Goal: Register for event/course

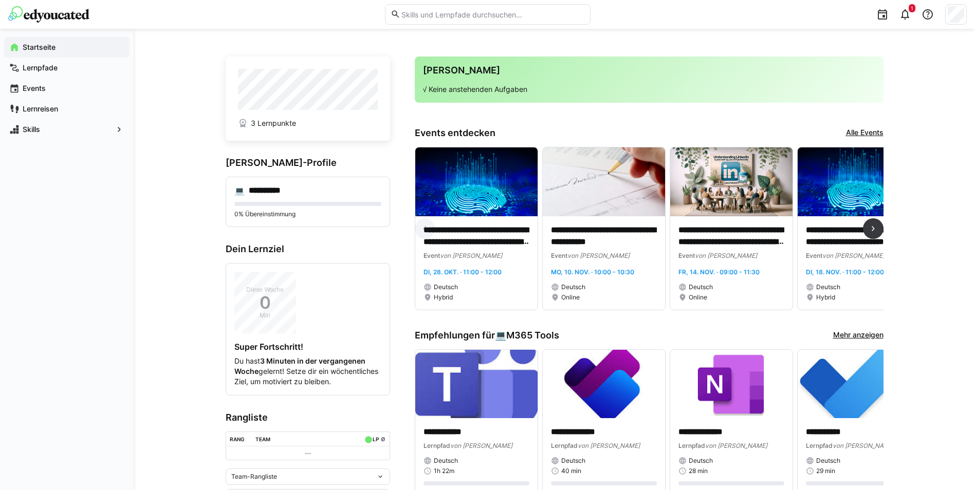
drag, startPoint x: 474, startPoint y: 317, endPoint x: 484, endPoint y: 314, distance: 10.9
click at [484, 314] on div "**********" at bounding box center [649, 233] width 469 height 172
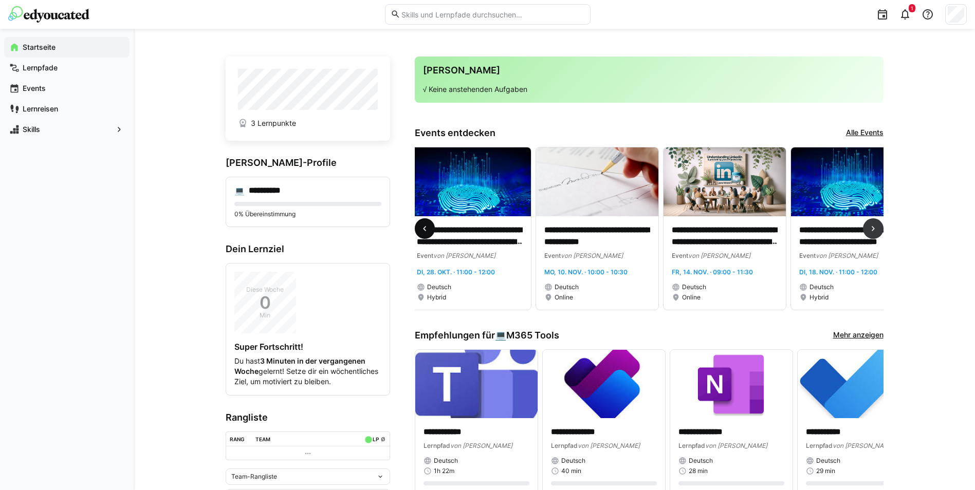
click at [427, 230] on eds-icon at bounding box center [425, 229] width 10 height 10
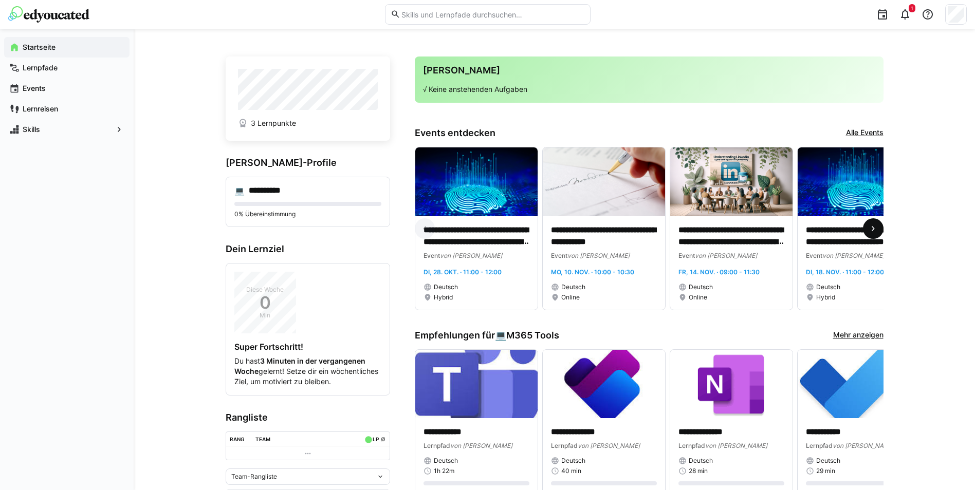
click at [870, 229] on eds-icon at bounding box center [873, 229] width 10 height 10
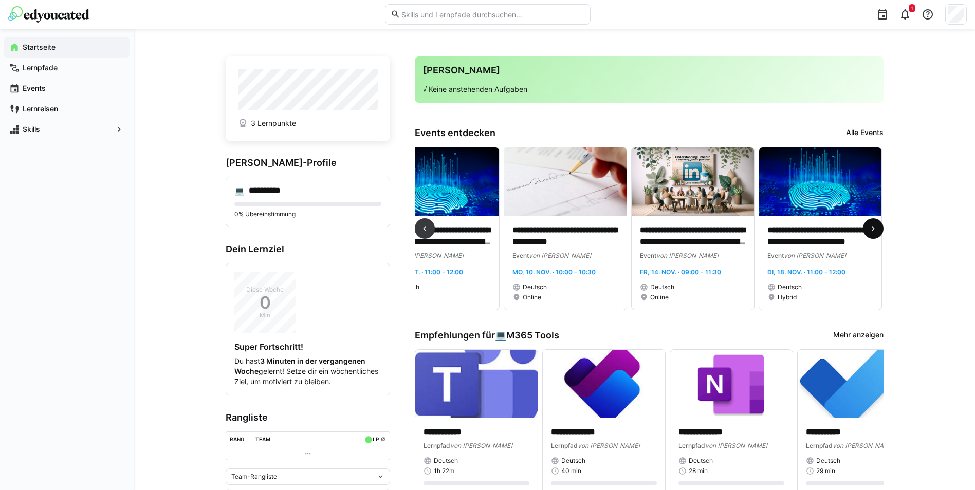
click at [870, 229] on eds-icon at bounding box center [873, 229] width 10 height 10
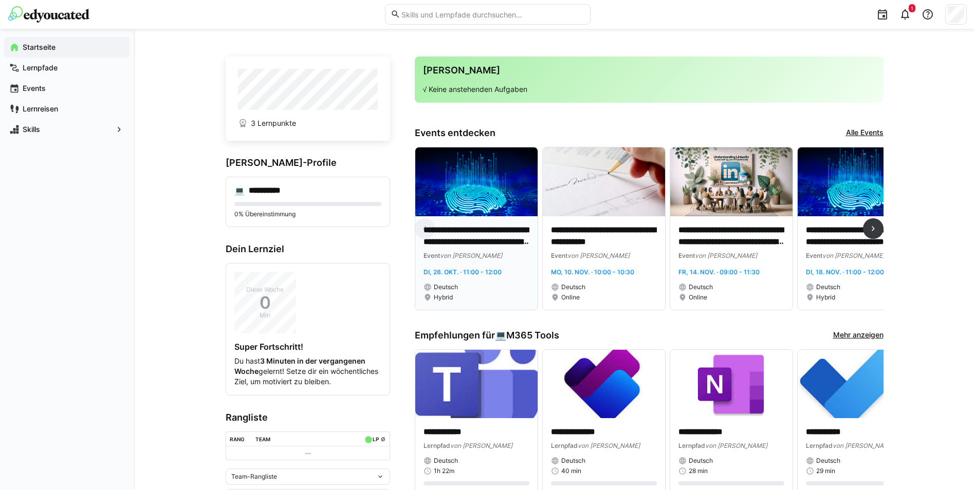
click at [466, 177] on img at bounding box center [476, 182] width 122 height 69
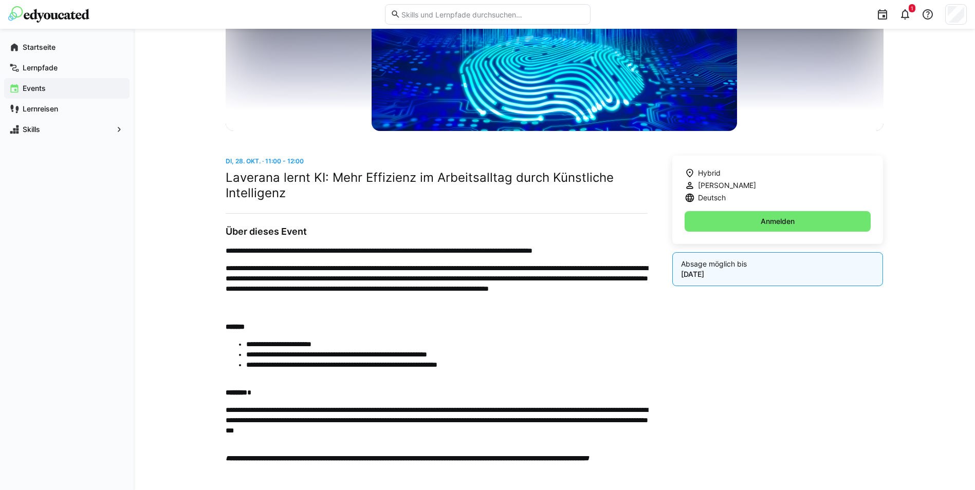
scroll to position [228, 0]
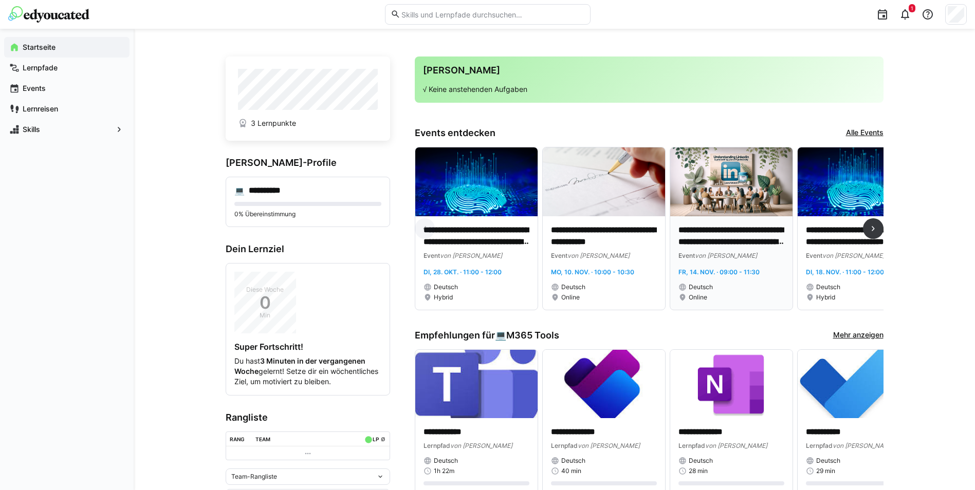
click at [737, 165] on img at bounding box center [731, 182] width 122 height 69
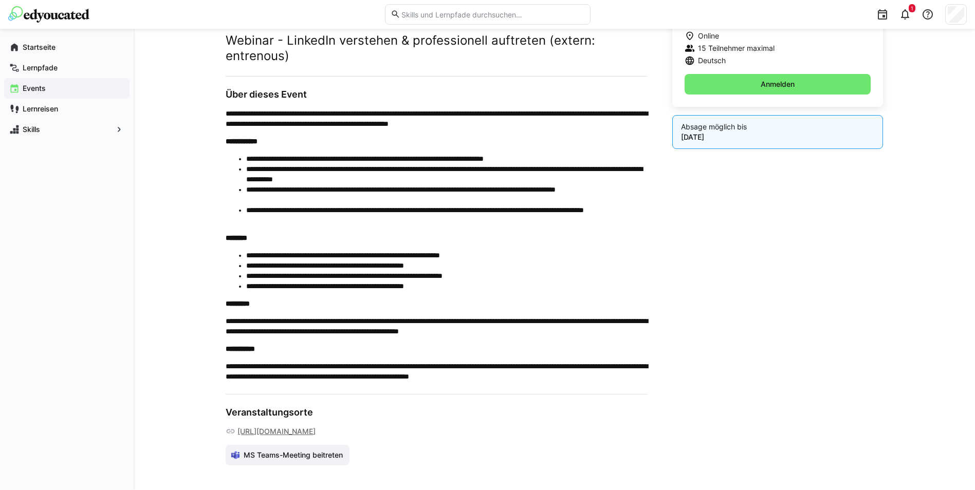
scroll to position [316, 0]
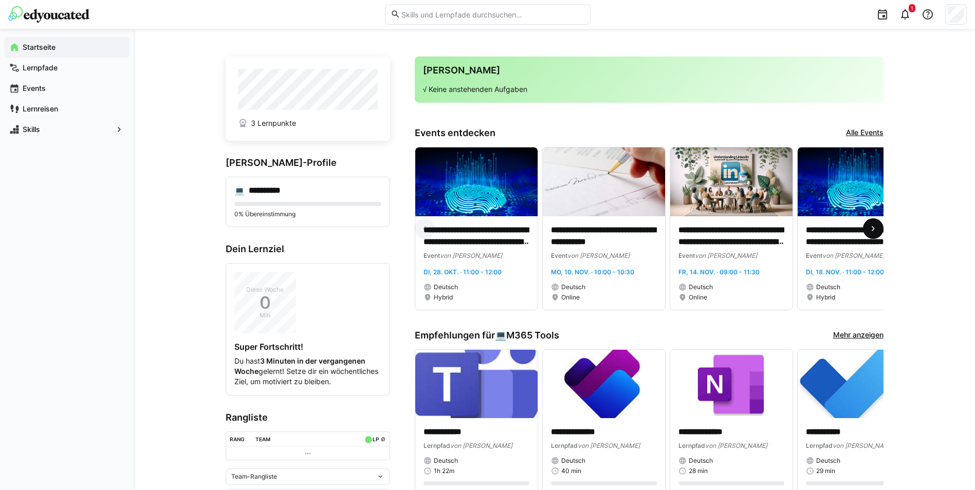
click at [873, 228] on eds-icon at bounding box center [873, 229] width 10 height 10
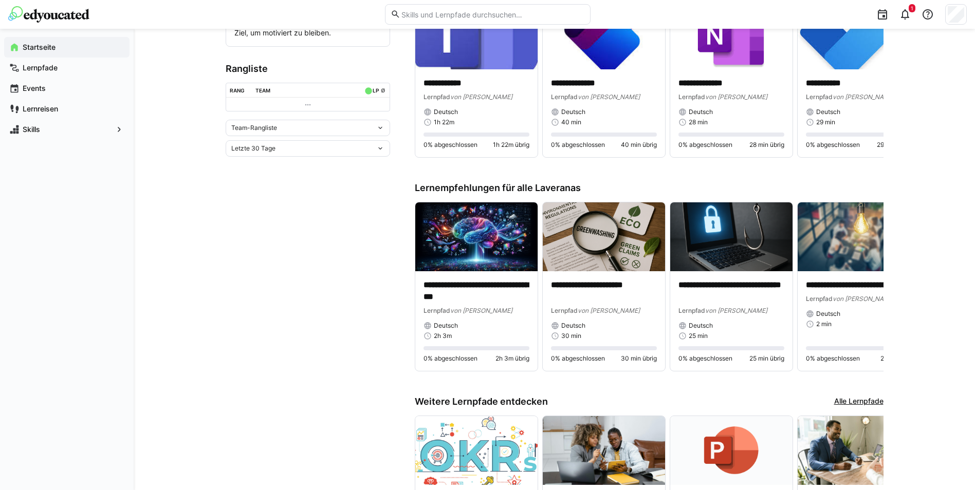
scroll to position [360, 0]
